Goal: Communication & Community: Answer question/provide support

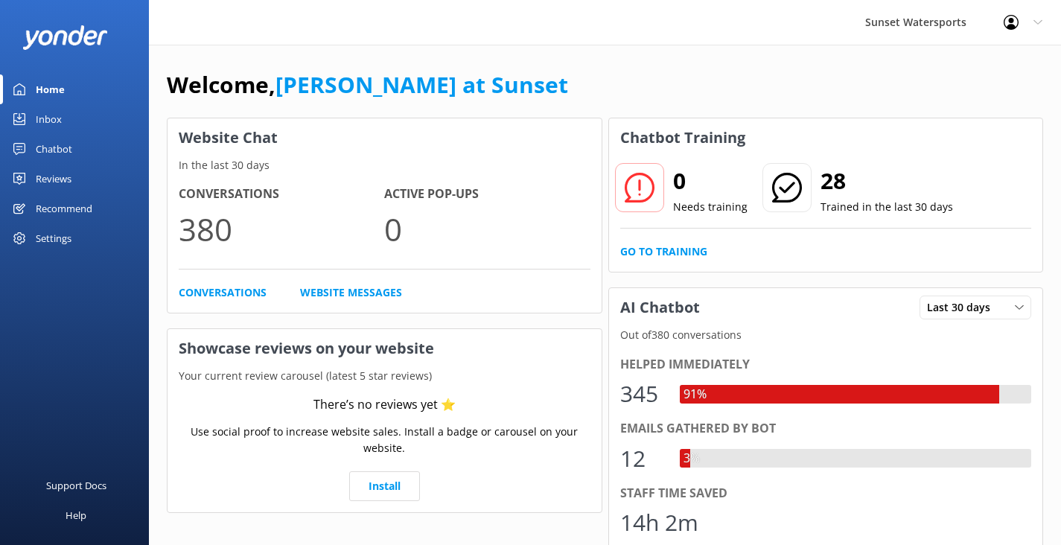
click at [56, 117] on div "Inbox" at bounding box center [49, 119] width 26 height 30
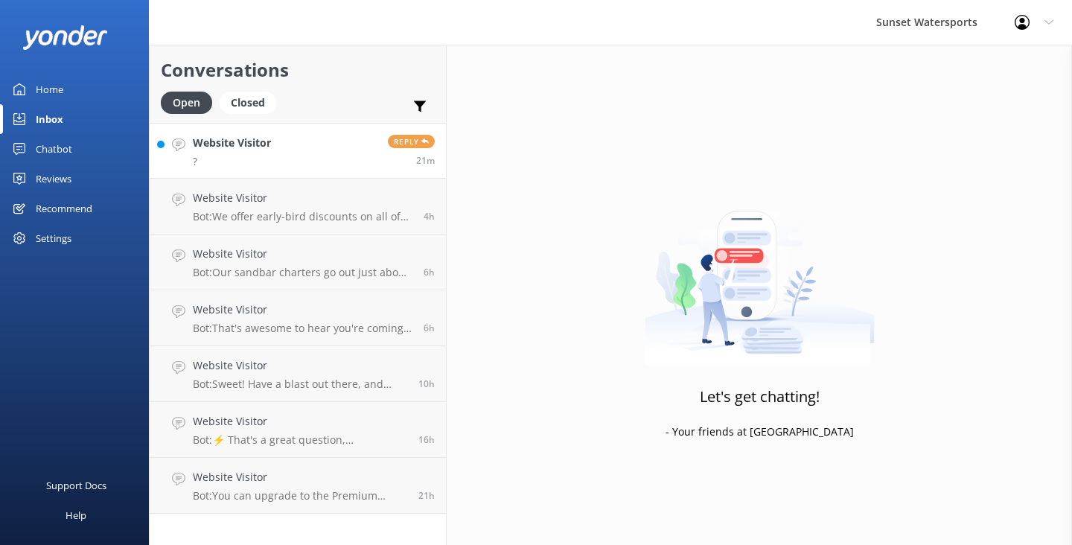
click at [253, 150] on h4 "Website Visitor" at bounding box center [232, 143] width 78 height 16
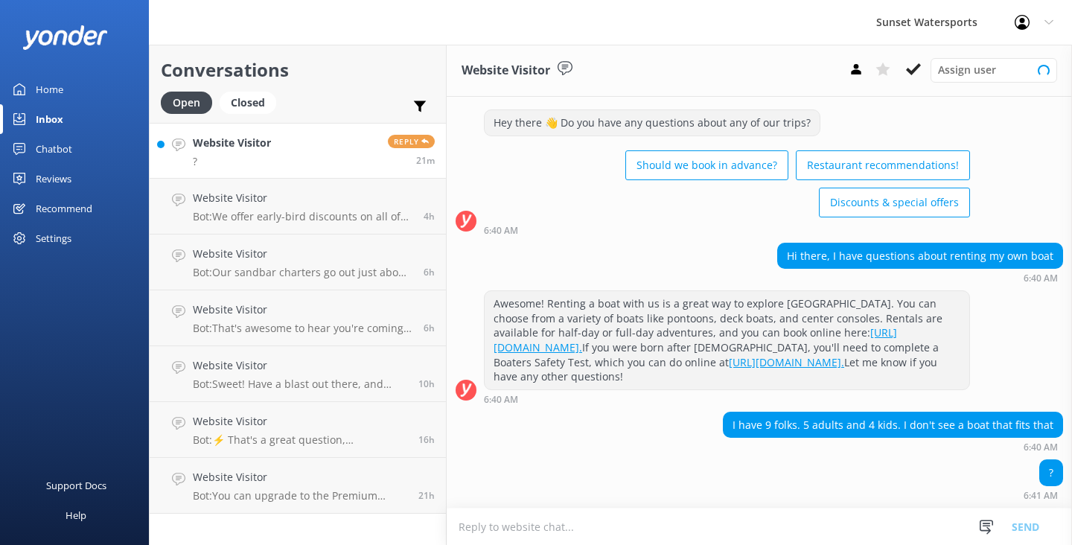
scroll to position [39, 0]
click at [477, 529] on textarea at bounding box center [759, 526] width 625 height 36
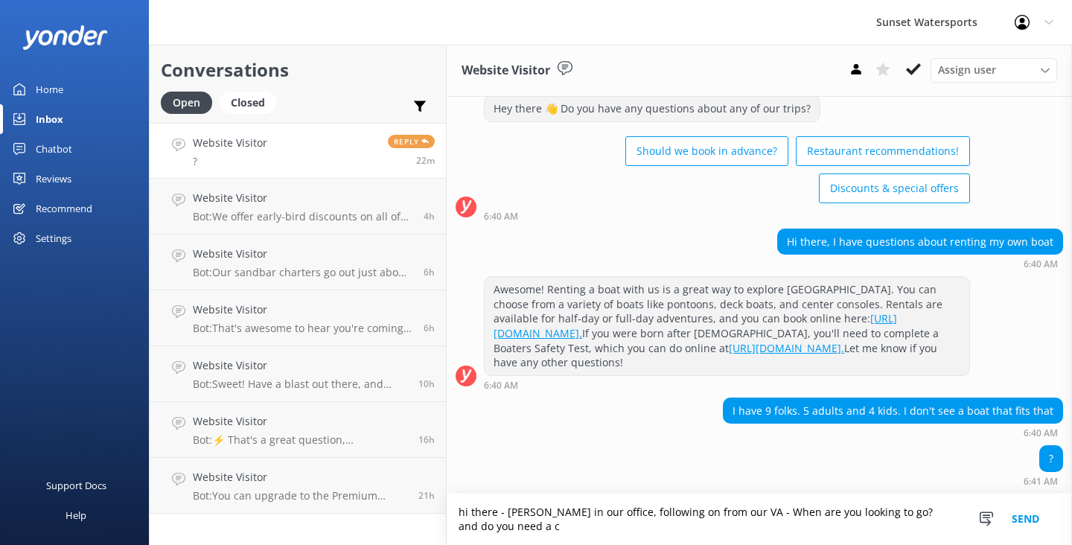
scroll to position [54, 0]
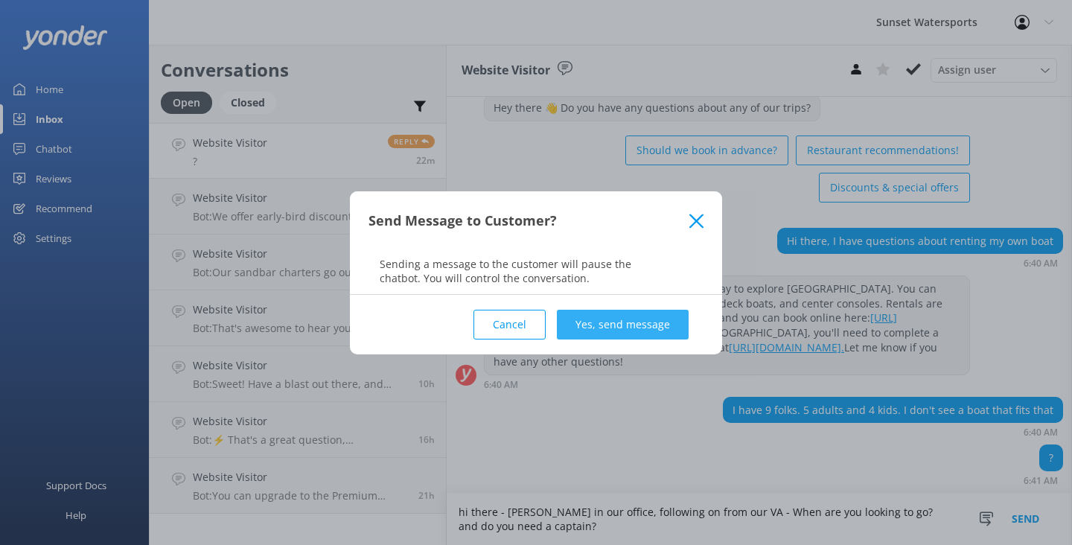
type textarea "hi there - [PERSON_NAME] in our office, following on from our VA - When are you…"
click at [654, 331] on button "Yes, send message" at bounding box center [623, 325] width 132 height 30
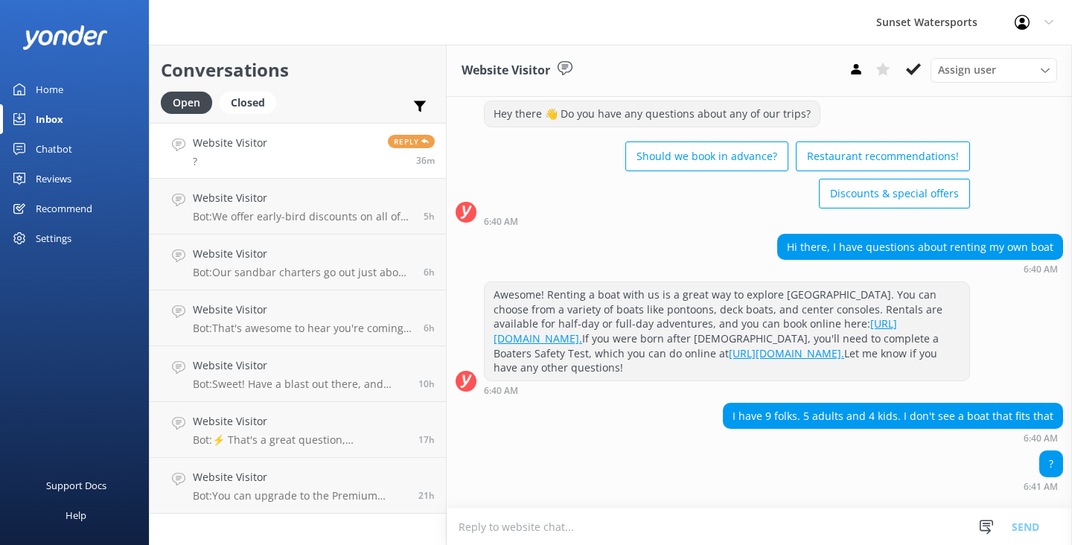
scroll to position [151, 0]
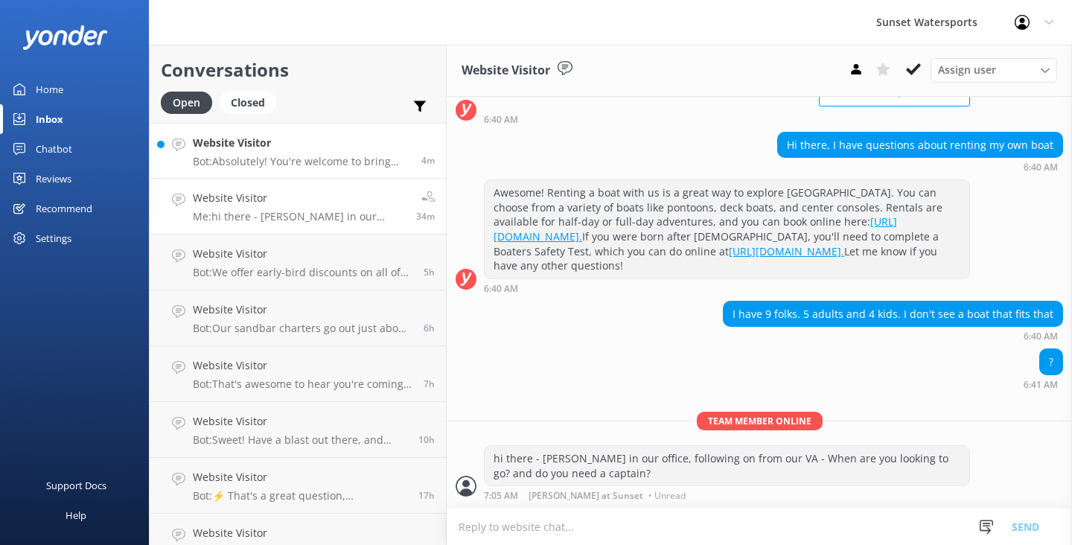
click at [327, 155] on p "Bot: Absolutely! You're welcome to bring your own snorkel gear, but no worries …" at bounding box center [301, 161] width 217 height 13
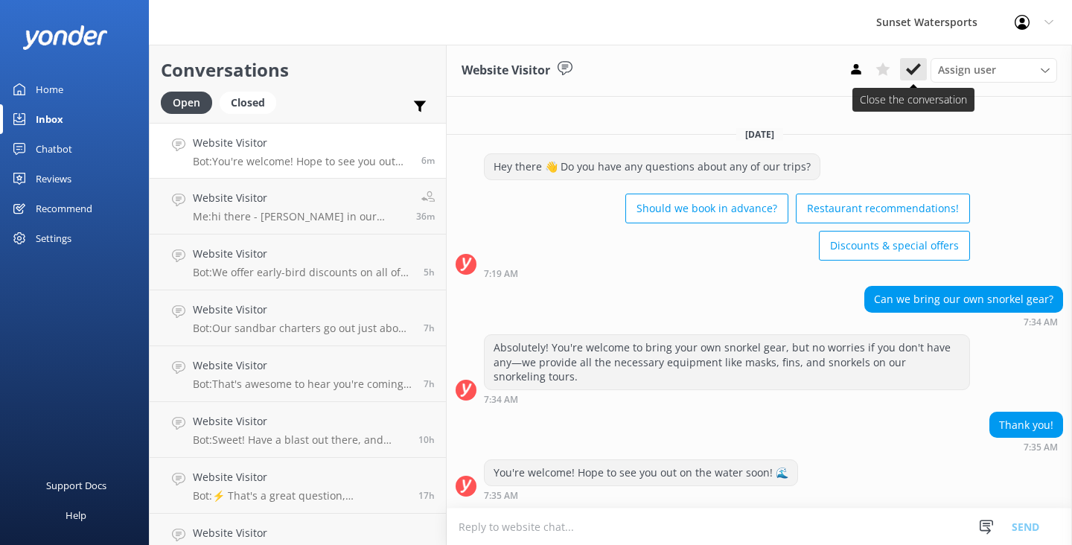
click at [910, 68] on icon at bounding box center [913, 69] width 15 height 15
